Goal: Task Accomplishment & Management: Manage account settings

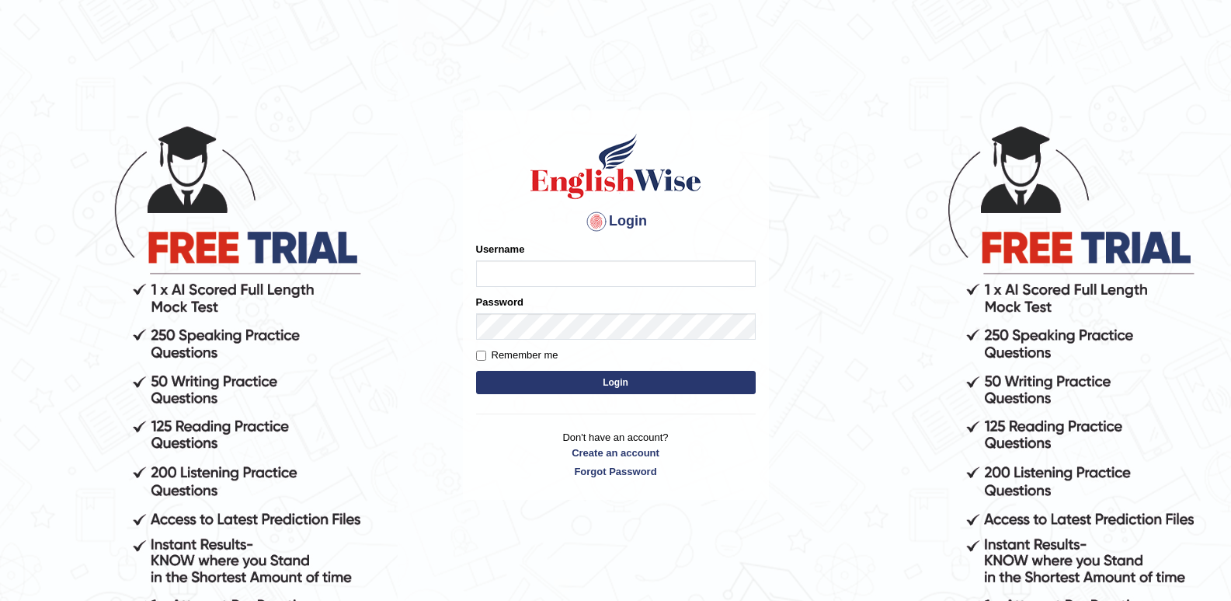
type input "Lamia"
click at [565, 379] on button "Login" at bounding box center [616, 382] width 280 height 23
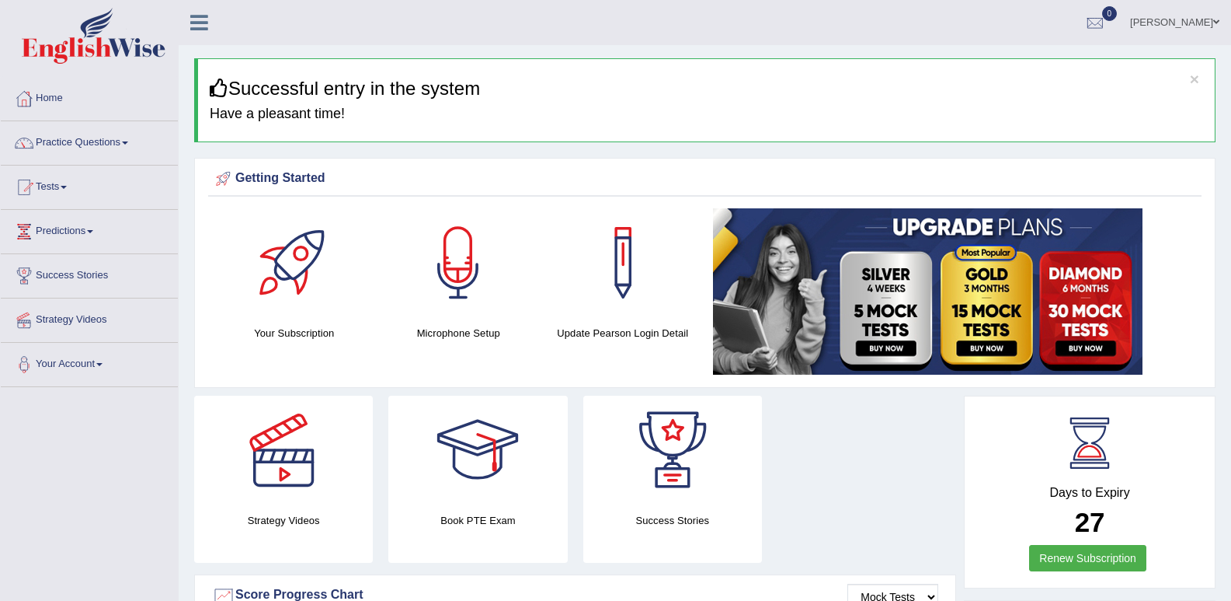
click at [106, 149] on link "Practice Questions" at bounding box center [89, 140] width 177 height 39
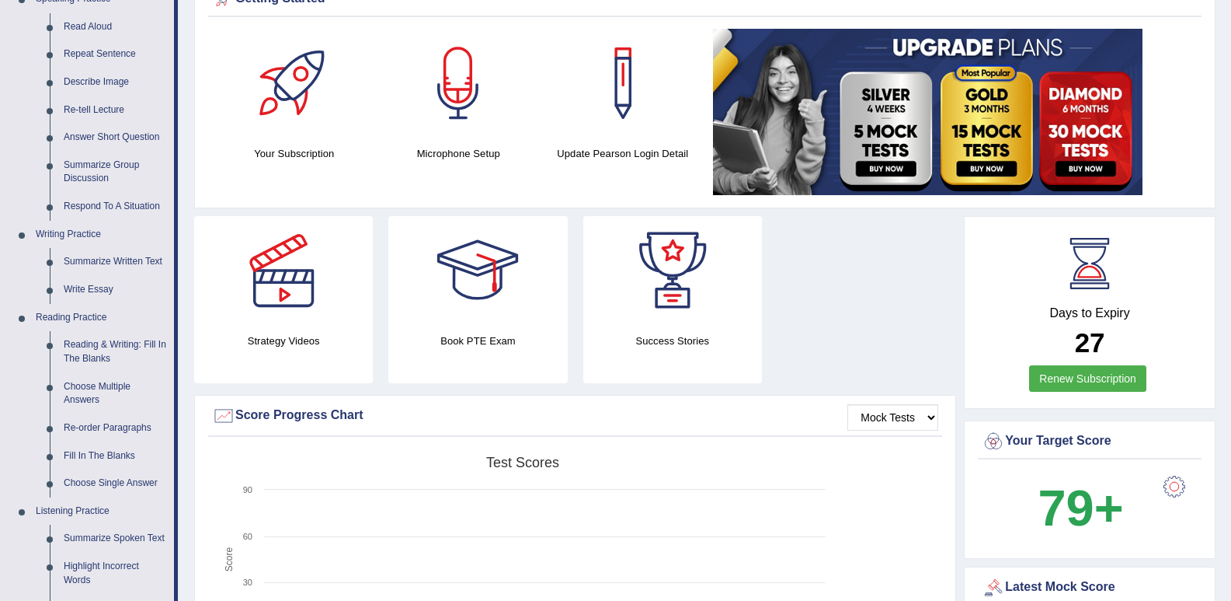
scroll to position [544, 0]
